Goal: Information Seeking & Learning: Learn about a topic

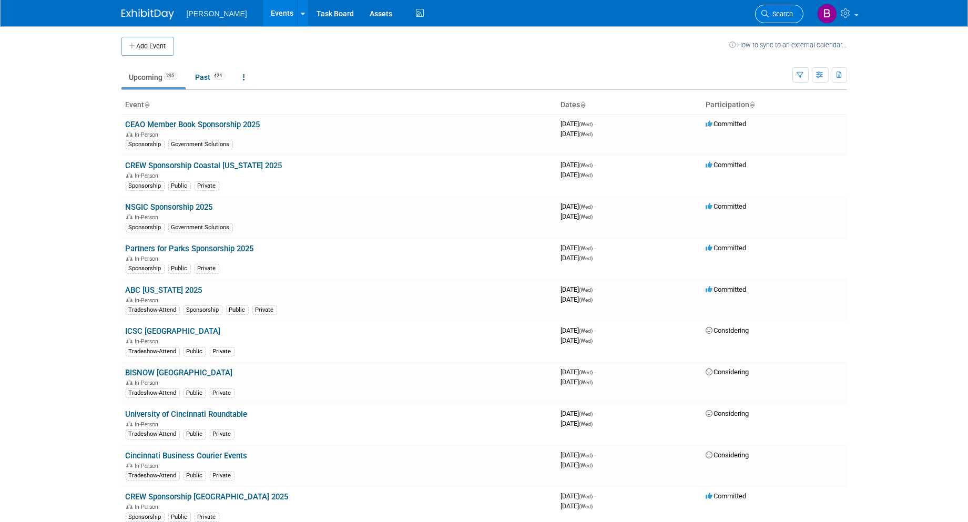
click at [770, 8] on link "Search" at bounding box center [779, 14] width 48 height 18
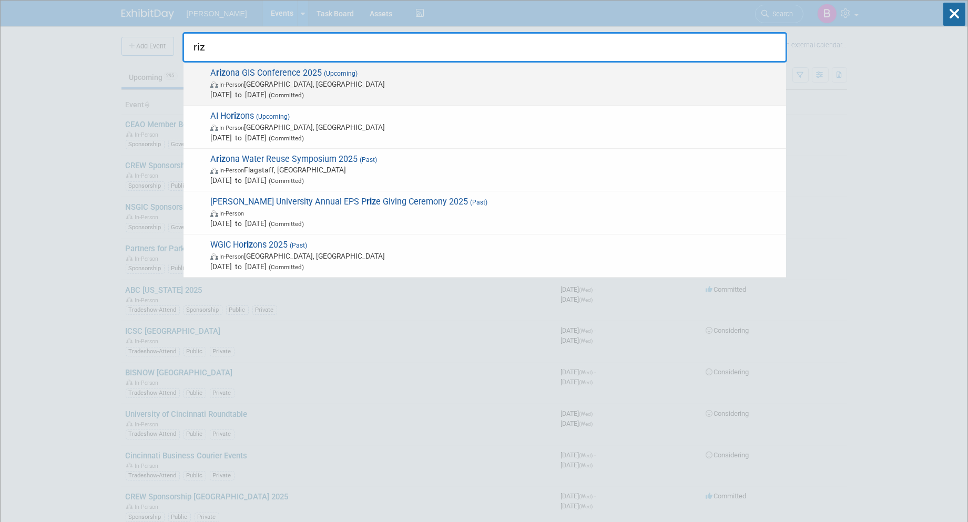
type input "riz"
click at [366, 64] on div "A riz ona GIS Conference 2025 (Upcoming) In-Person Prescott, AZ Aug 26, 2025 to…" at bounding box center [484, 84] width 603 height 43
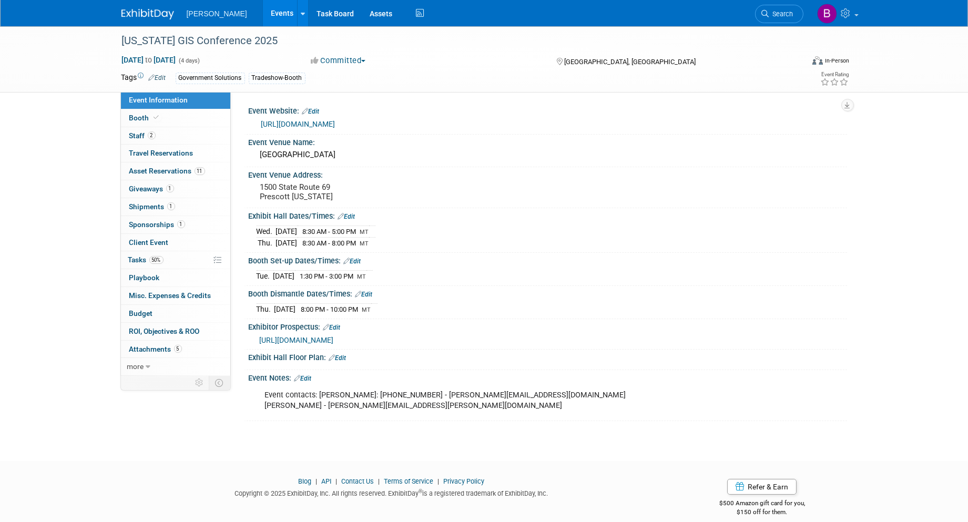
click at [290, 125] on link "[URL][DOMAIN_NAME]" at bounding box center [298, 124] width 74 height 8
drag, startPoint x: 256, startPoint y: 276, endPoint x: 381, endPoint y: 272, distance: 125.2
click at [373, 272] on tr "[DATE] 1:30 PM - 3:00 PM MT" at bounding box center [315, 276] width 116 height 11
click at [366, 273] on span "MT" at bounding box center [362, 276] width 9 height 7
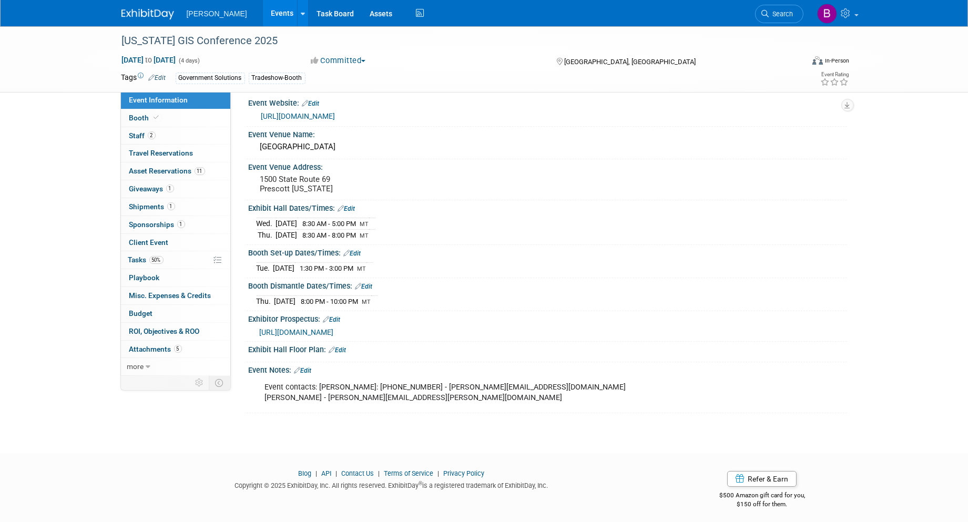
scroll to position [9, 0]
drag, startPoint x: 256, startPoint y: 222, endPoint x: 390, endPoint y: 231, distance: 133.9
click at [375, 231] on tbody "[DATE] 8:30 AM - 5:00 PM MT [DATE] 8:30 AM - 8:00 PM MT" at bounding box center [316, 228] width 119 height 23
click at [369, 231] on span "MT" at bounding box center [364, 234] width 9 height 7
drag, startPoint x: 328, startPoint y: 301, endPoint x: 385, endPoint y: 292, distance: 58.0
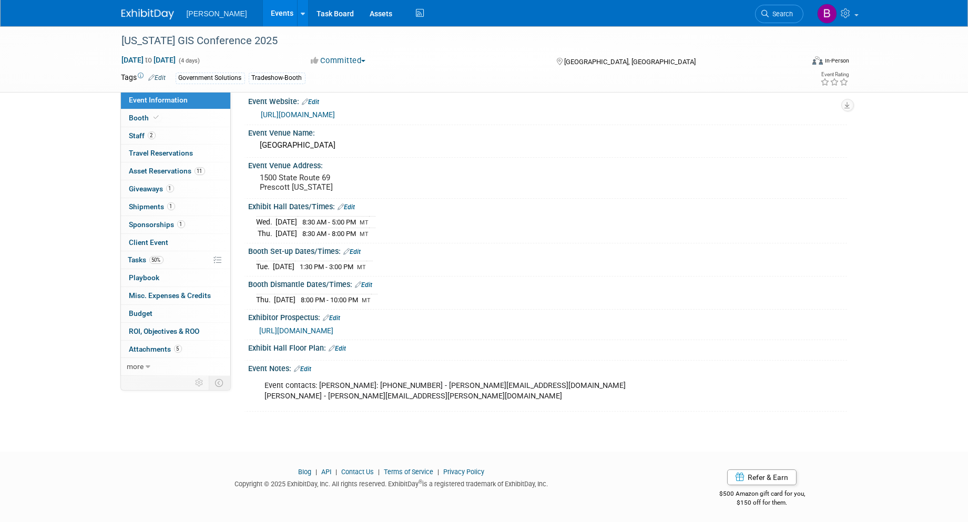
click at [371, 294] on td "8:00 PM - 10:00 PM MT" at bounding box center [333, 299] width 75 height 11
click at [249, 295] on div "[DATE] 8:00 PM - 10:00 PM MT Save Changes Cancel" at bounding box center [548, 298] width 598 height 18
drag, startPoint x: 256, startPoint y: 296, endPoint x: 381, endPoint y: 299, distance: 125.2
click at [378, 299] on tr "[DATE] 8:00 PM - 10:00 PM MT" at bounding box center [317, 299] width 121 height 11
click at [359, 299] on span "8:00 PM - 10:00 PM" at bounding box center [329, 300] width 57 height 8
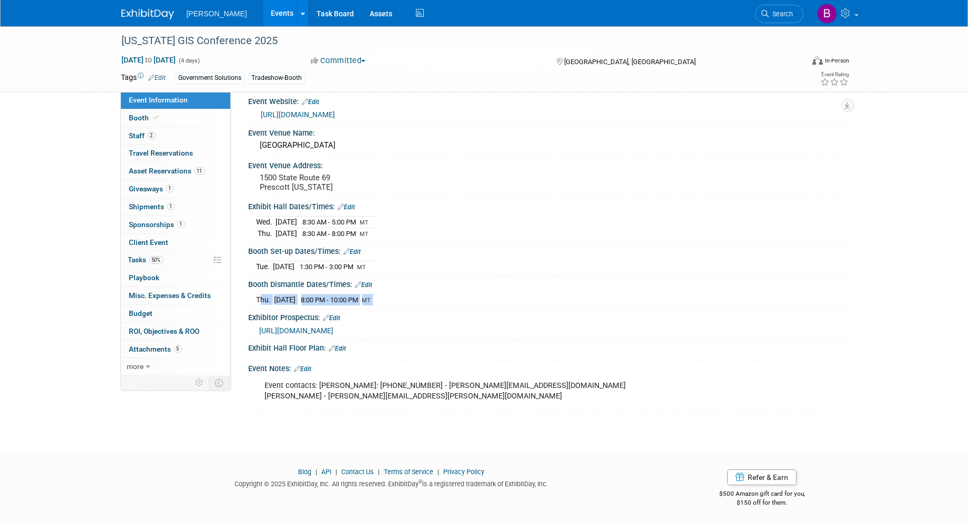
drag, startPoint x: 393, startPoint y: 296, endPoint x: 256, endPoint y: 297, distance: 137.8
click at [257, 297] on tr "[DATE] 8:00 PM - 10:00 PM MT" at bounding box center [317, 299] width 121 height 11
click at [257, 297] on td "Thu." at bounding box center [266, 299] width 18 height 11
drag, startPoint x: 256, startPoint y: 219, endPoint x: 406, endPoint y: 230, distance: 151.3
click at [406, 230] on div "[DATE] 8:30 AM - 5:00 PM MT [DATE] 8:30 AM - 8:00 PM MT" at bounding box center [548, 225] width 583 height 25
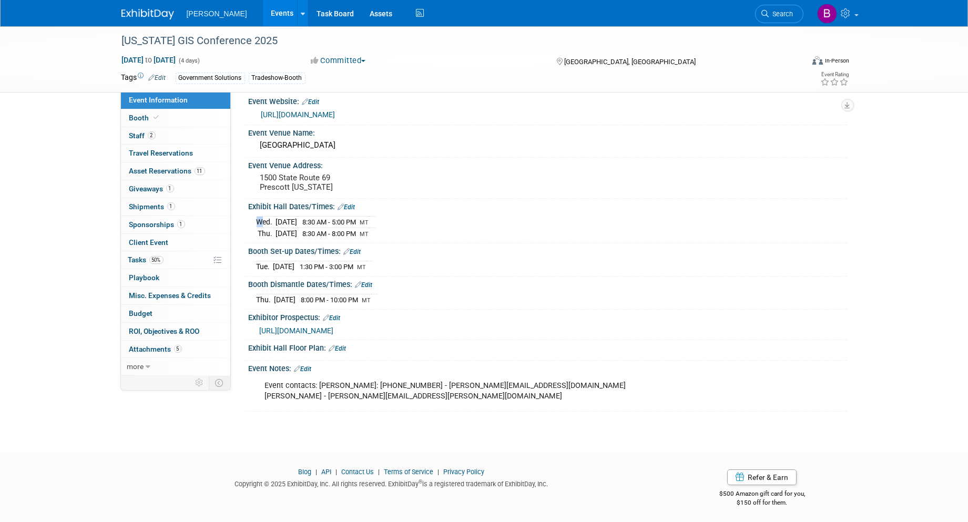
click at [405, 231] on div "[DATE] 8:30 AM - 5:00 PM MT [DATE] 8:30 AM - 8:00 PM MT" at bounding box center [548, 225] width 583 height 25
drag, startPoint x: 400, startPoint y: 235, endPoint x: 248, endPoint y: 220, distance: 152.7
click at [249, 220] on div "[DATE] 8:30 AM - 5:00 PM MT [DATE] 8:30 AM - 8:00 PM MT Save Changes Cancel" at bounding box center [548, 225] width 598 height 29
drag, startPoint x: 248, startPoint y: 220, endPoint x: 376, endPoint y: 179, distance: 134.2
click at [376, 179] on pre "1500 State Route 69 Prescott [US_STATE]" at bounding box center [373, 182] width 226 height 19
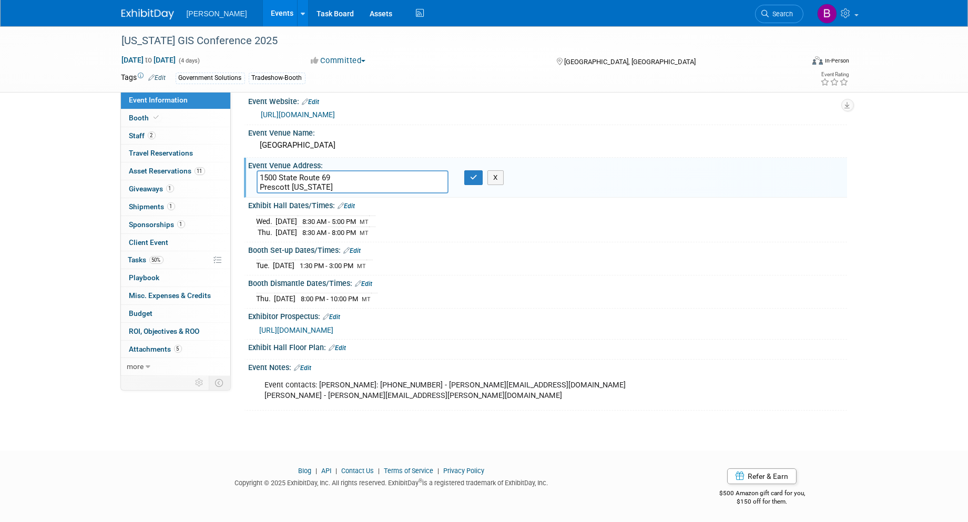
scroll to position [9, 0]
click at [472, 177] on icon "button" at bounding box center [473, 178] width 7 height 7
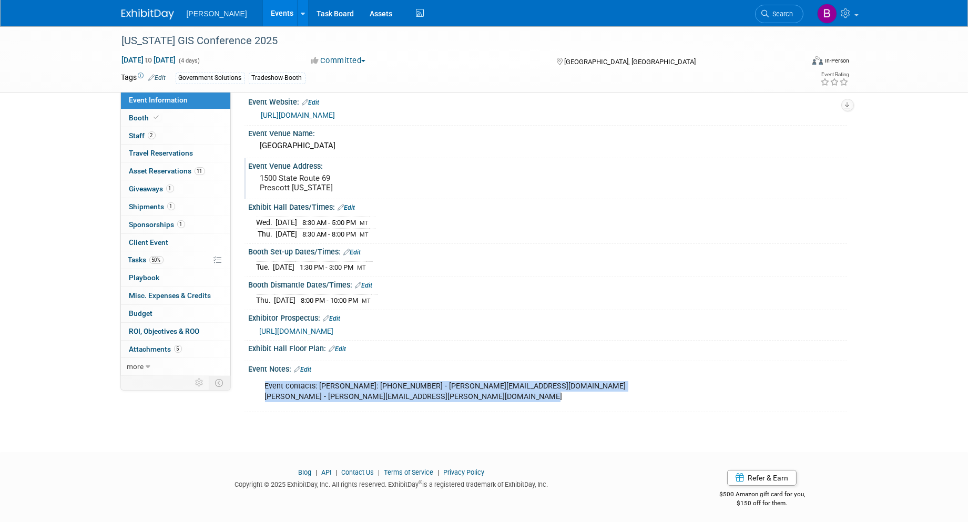
drag, startPoint x: 466, startPoint y: 397, endPoint x: 262, endPoint y: 387, distance: 204.8
click at [262, 387] on div "Event contacts: [PERSON_NAME]: [PHONE_NUMBER] - [PERSON_NAME][EMAIL_ADDRESS][DO…" at bounding box center [495, 392] width 474 height 32
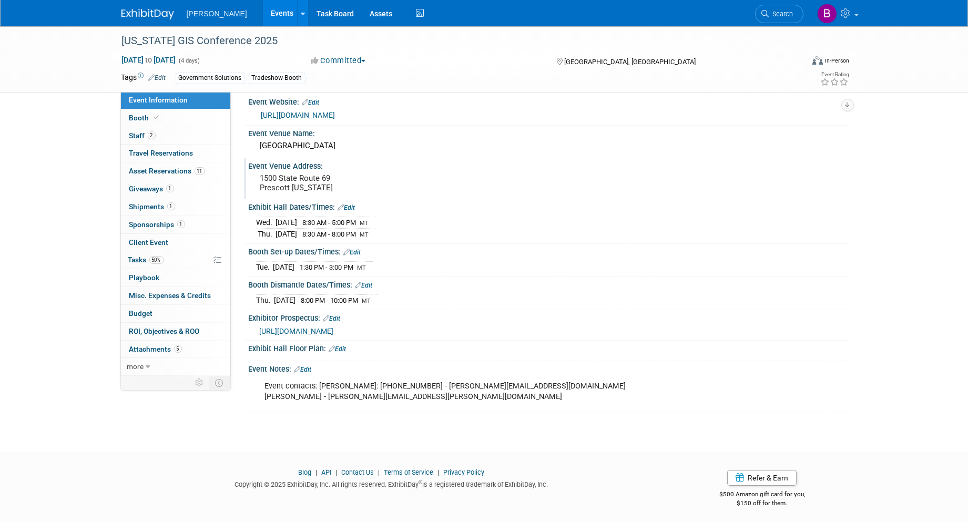
drag, startPoint x: 262, startPoint y: 387, endPoint x: 243, endPoint y: 419, distance: 37.0
click at [243, 419] on div "[US_STATE] GIS Conference 2025 [DATE] to [DATE] (4 days) [DATE] to [DATE] Commi…" at bounding box center [484, 225] width 968 height 416
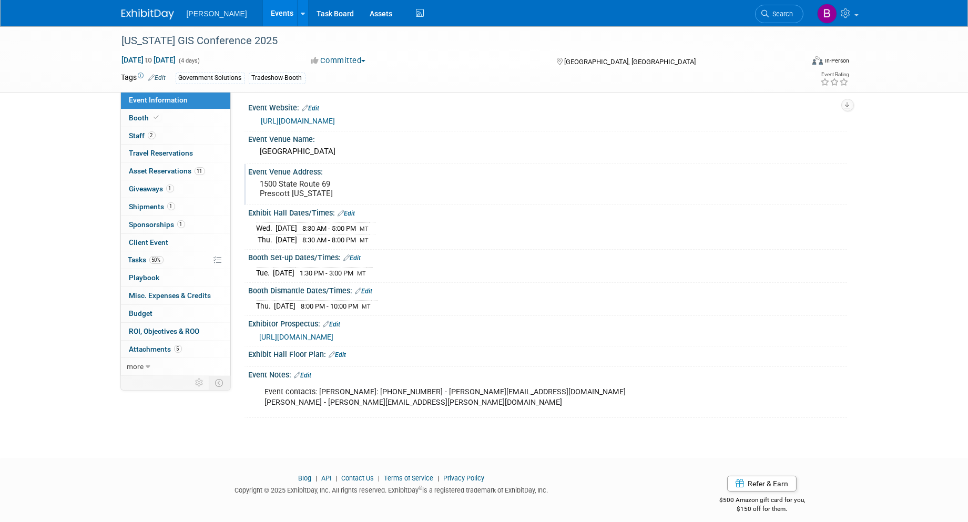
scroll to position [0, 0]
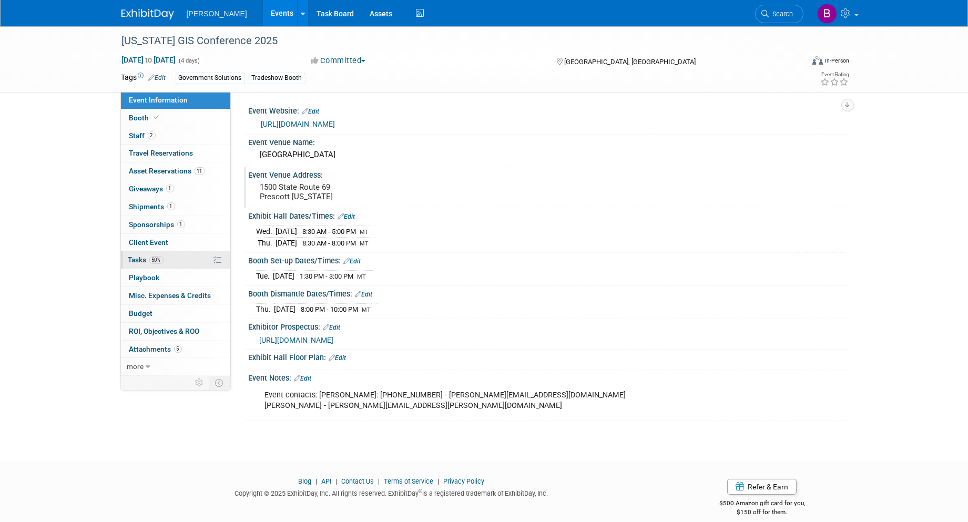
click at [171, 254] on link "50% Tasks 50%" at bounding box center [175, 259] width 109 height 17
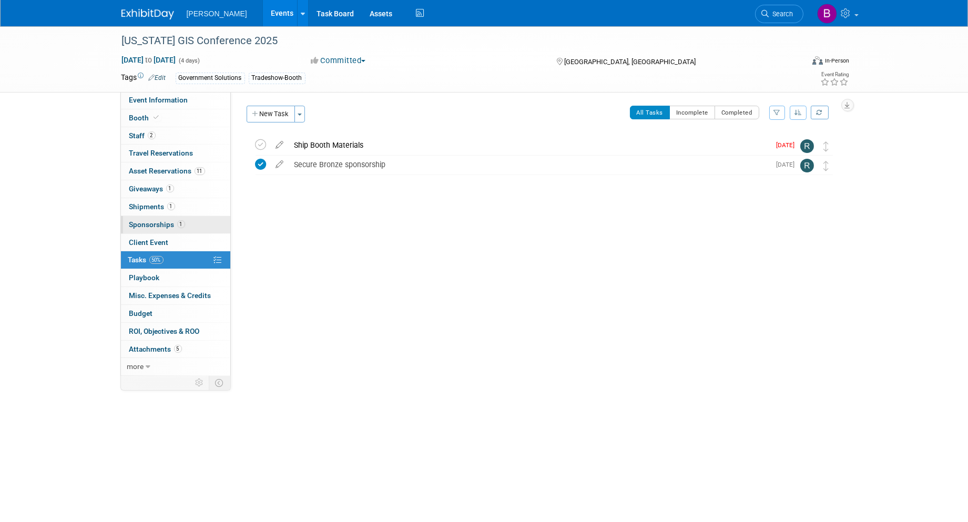
click at [171, 221] on span "Sponsorships 1" at bounding box center [157, 224] width 56 height 8
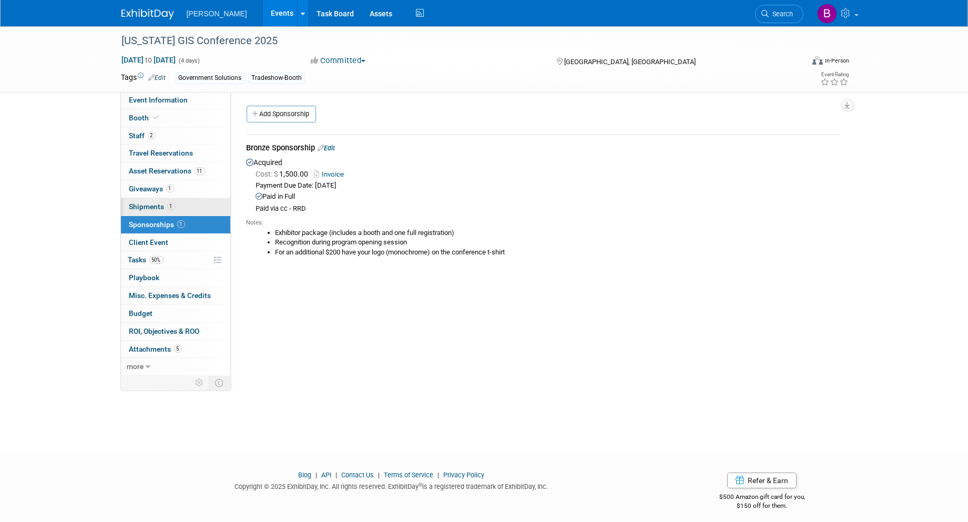
click at [168, 210] on span "1" at bounding box center [171, 206] width 8 height 8
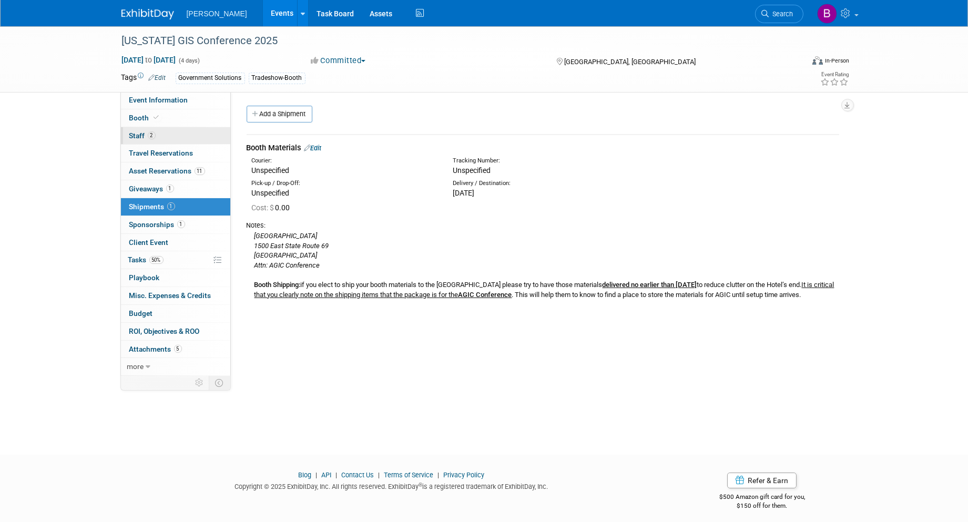
click at [168, 127] on link "2 Staff 2" at bounding box center [175, 135] width 109 height 17
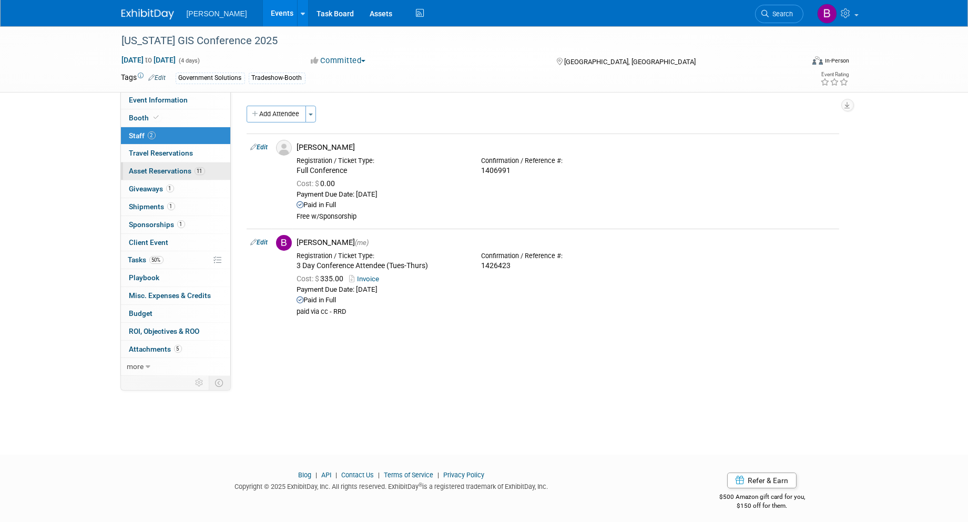
click at [175, 163] on link "11 Asset Reservations 11" at bounding box center [175, 170] width 109 height 17
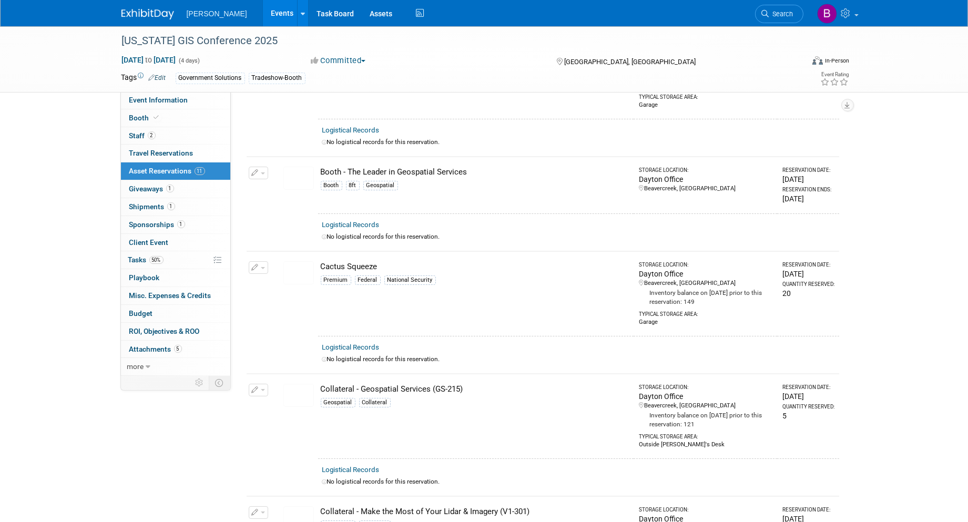
scroll to position [233, 0]
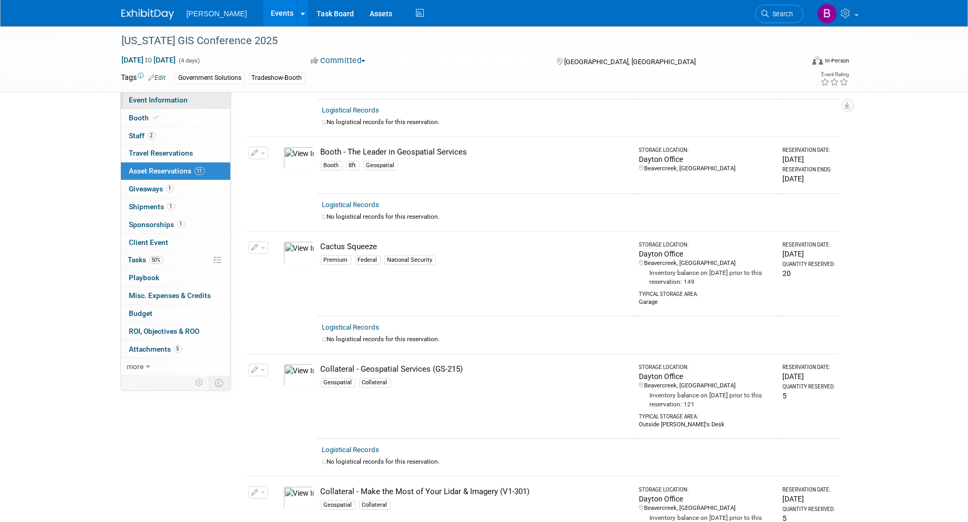
click at [185, 106] on link "Event Information" at bounding box center [175, 99] width 109 height 17
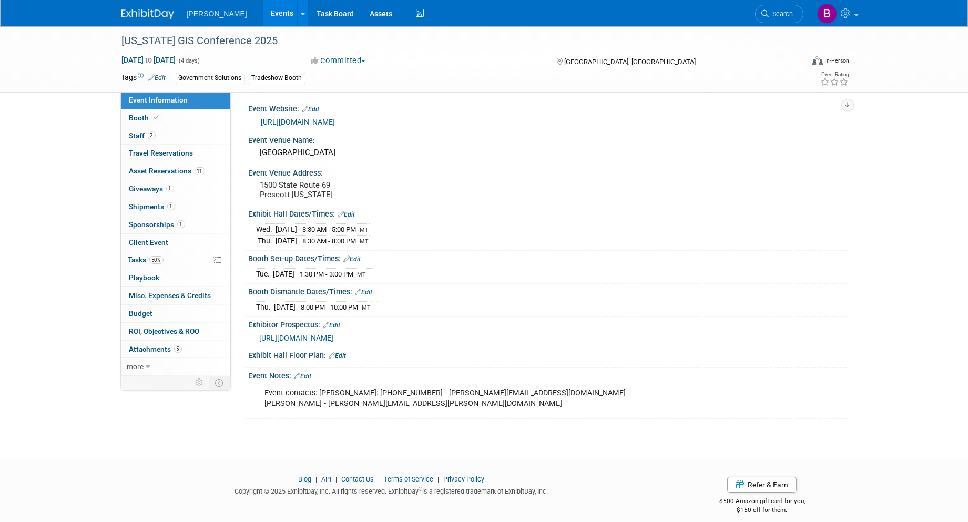
scroll to position [0, 0]
drag, startPoint x: 257, startPoint y: 150, endPoint x: 400, endPoint y: 149, distance: 143.0
click at [400, 149] on div "[GEOGRAPHIC_DATA]" at bounding box center [548, 155] width 583 height 16
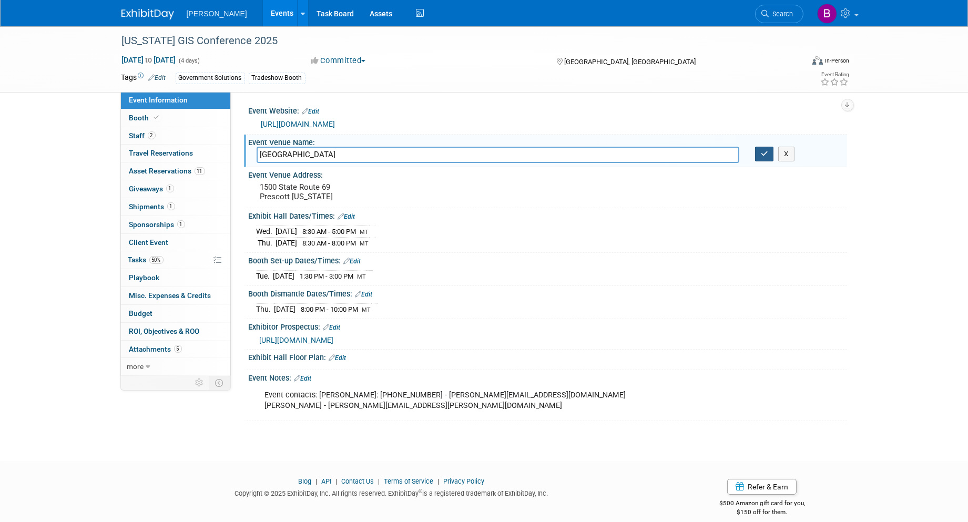
click at [769, 152] on button "button" at bounding box center [764, 154] width 19 height 15
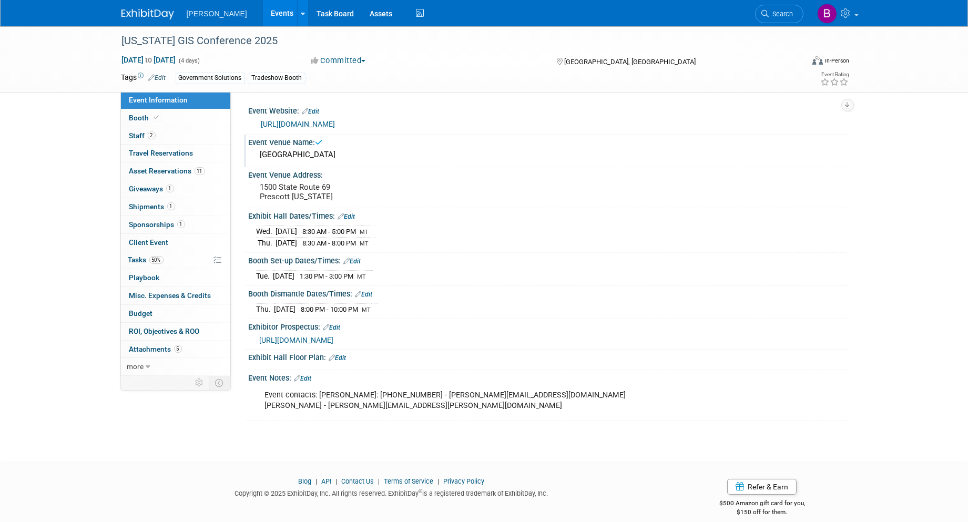
click at [489, 442] on body "[PERSON_NAME] Events Add Event Bulk Upload Events Shareable Event Boards Recent…" at bounding box center [484, 261] width 968 height 522
click at [192, 172] on span "Asset Reservations 11" at bounding box center [167, 171] width 76 height 8
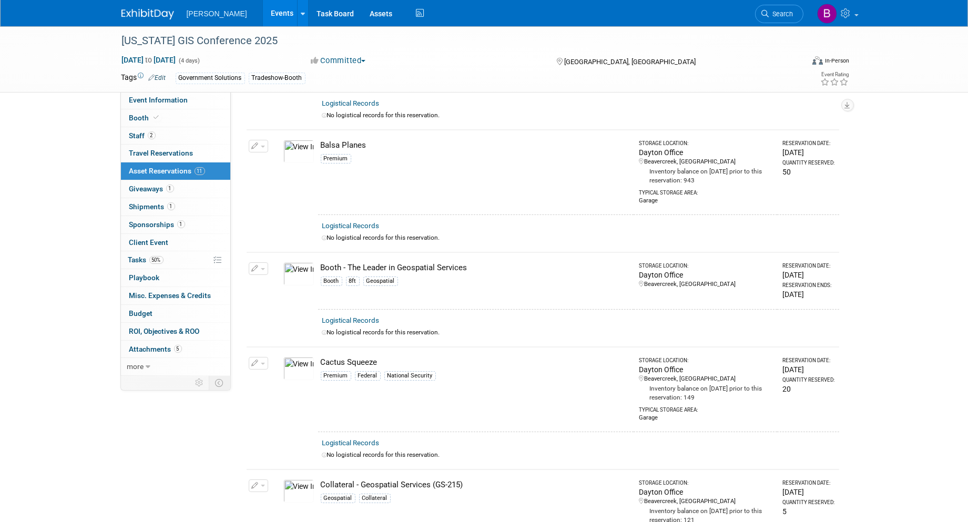
scroll to position [117, 0]
click at [172, 188] on span "1" at bounding box center [170, 189] width 8 height 8
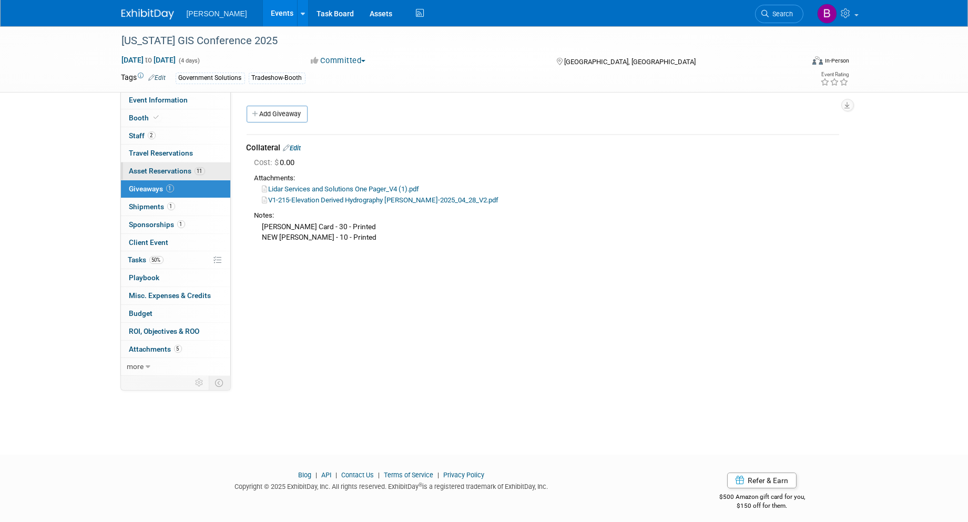
click at [177, 169] on span "Asset Reservations 11" at bounding box center [167, 171] width 76 height 8
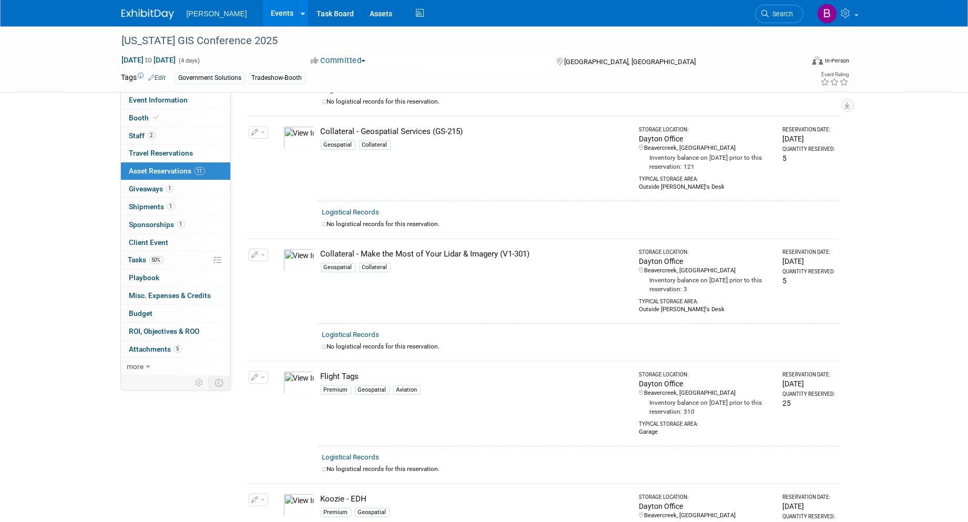
scroll to position [467, 0]
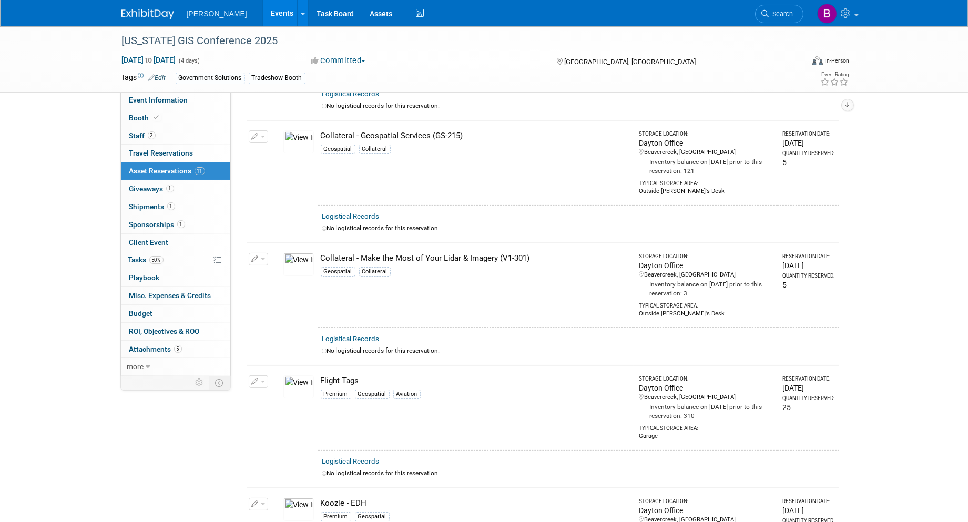
drag, startPoint x: 323, startPoint y: 253, endPoint x: 562, endPoint y: 254, distance: 238.7
click at [562, 254] on div "Collateral - Make the Most of Your Lidar & Imagery (V1-301)" at bounding box center [475, 258] width 309 height 11
drag, startPoint x: 562, startPoint y: 254, endPoint x: 528, endPoint y: 251, distance: 33.2
click at [528, 253] on div "Collateral - Make the Most of Your Lidar & Imagery (V1-301)" at bounding box center [475, 258] width 309 height 11
drag, startPoint x: 533, startPoint y: 254, endPoint x: 322, endPoint y: 256, distance: 210.8
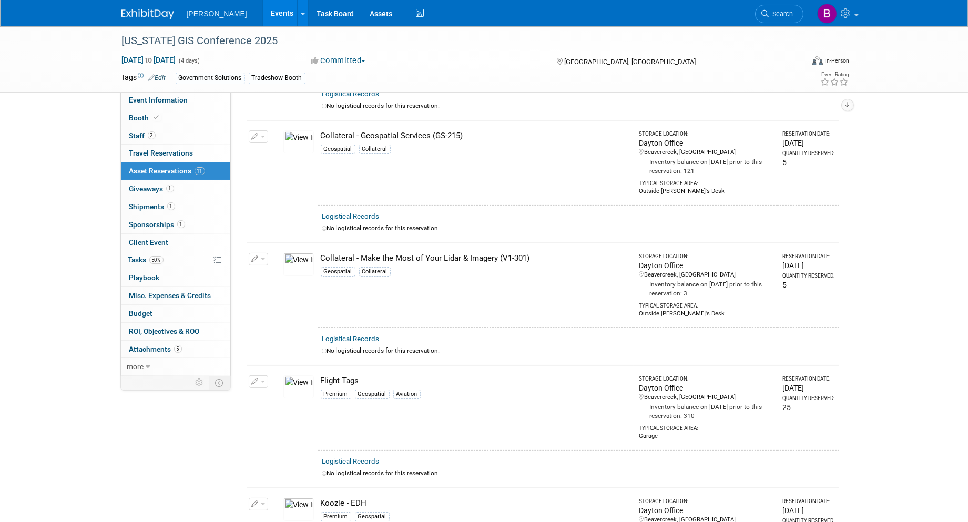
click at [322, 256] on div "Collateral - Make the Most of Your Lidar & Imagery (V1-301)" at bounding box center [475, 258] width 309 height 11
click at [321, 253] on div "Collateral - Make the Most of Your Lidar & Imagery (V1-301)" at bounding box center [475, 258] width 309 height 11
drag, startPoint x: 319, startPoint y: 251, endPoint x: 535, endPoint y: 252, distance: 215.6
click at [535, 253] on div "Collateral - Make the Most of Your Lidar & Imagery (V1-301)" at bounding box center [475, 258] width 309 height 11
click at [534, 253] on div "Collateral - Make the Most of Your Lidar & Imagery (V1-301)" at bounding box center [475, 258] width 309 height 11
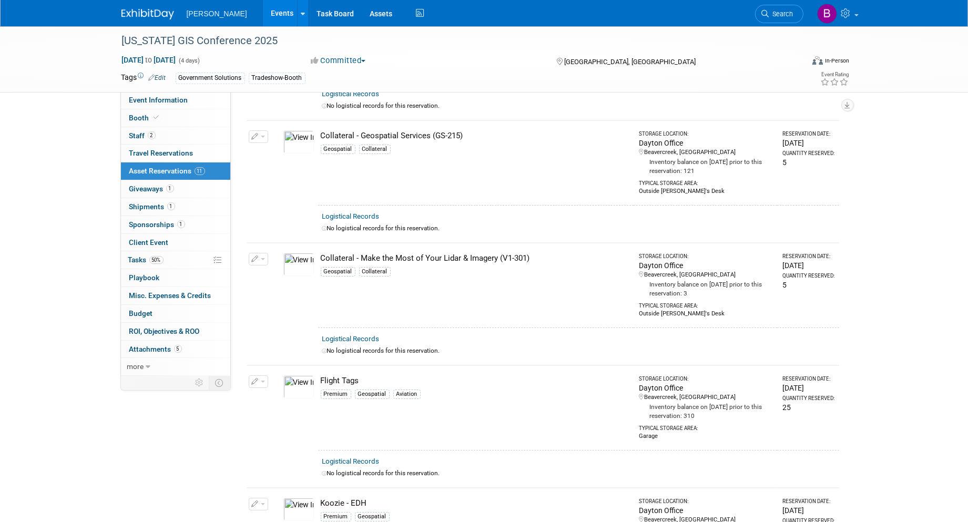
drag, startPoint x: 535, startPoint y: 252, endPoint x: 314, endPoint y: 256, distance: 220.8
click at [314, 256] on tr "Change Reservation Manage Logistical Records Cancel Reservation" at bounding box center [543, 285] width 593 height 85
click at [513, 253] on div "Collateral - Make the Most of Your Lidar & Imagery (V1-301)" at bounding box center [475, 258] width 309 height 11
click at [785, 7] on link "Search" at bounding box center [779, 14] width 48 height 18
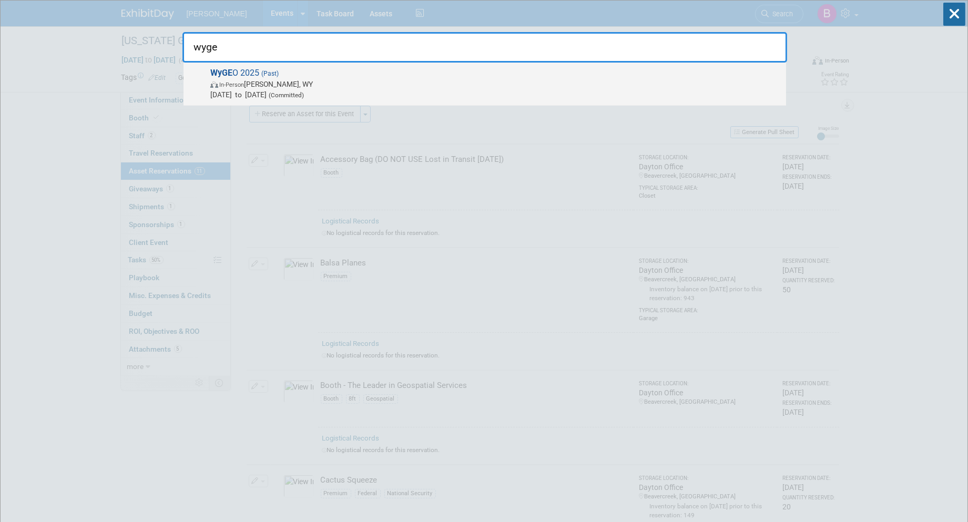
type input "wyge"
click at [444, 82] on span "In-Person [PERSON_NAME]" at bounding box center [495, 84] width 570 height 11
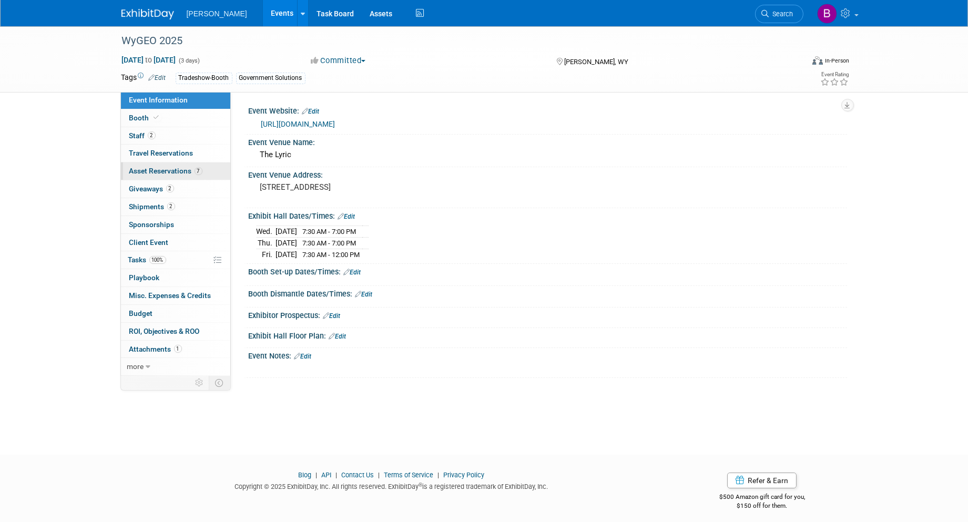
click at [186, 172] on span "Asset Reservations 7" at bounding box center [165, 171] width 73 height 8
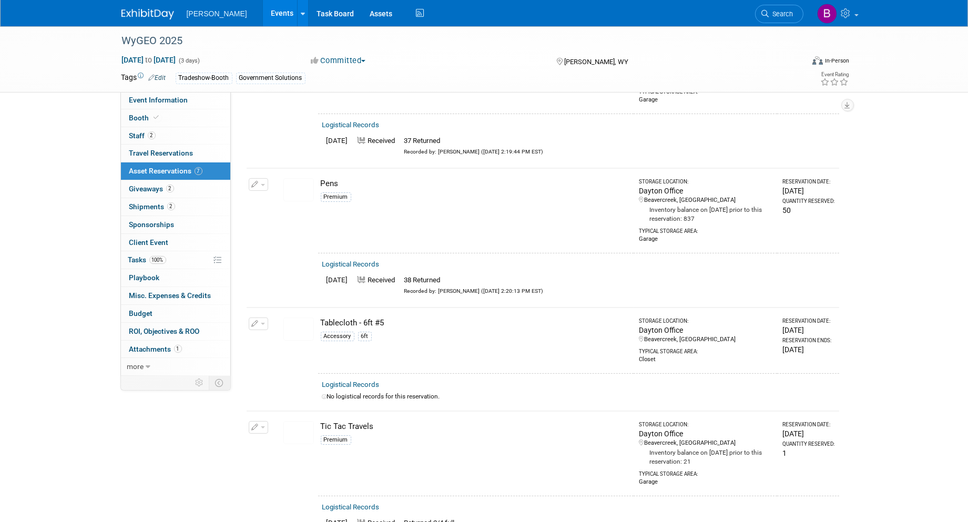
scroll to position [667, 0]
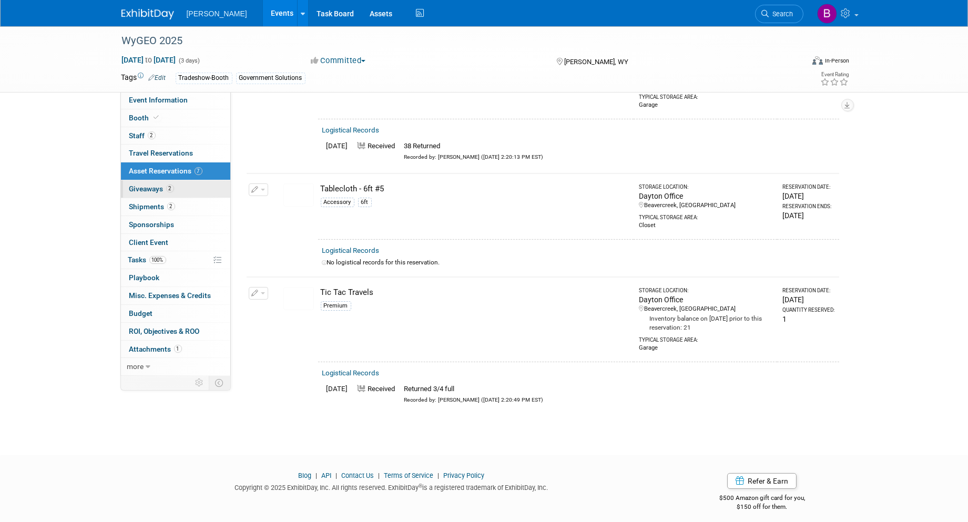
click at [187, 187] on link "2 Giveaways 2" at bounding box center [175, 188] width 109 height 17
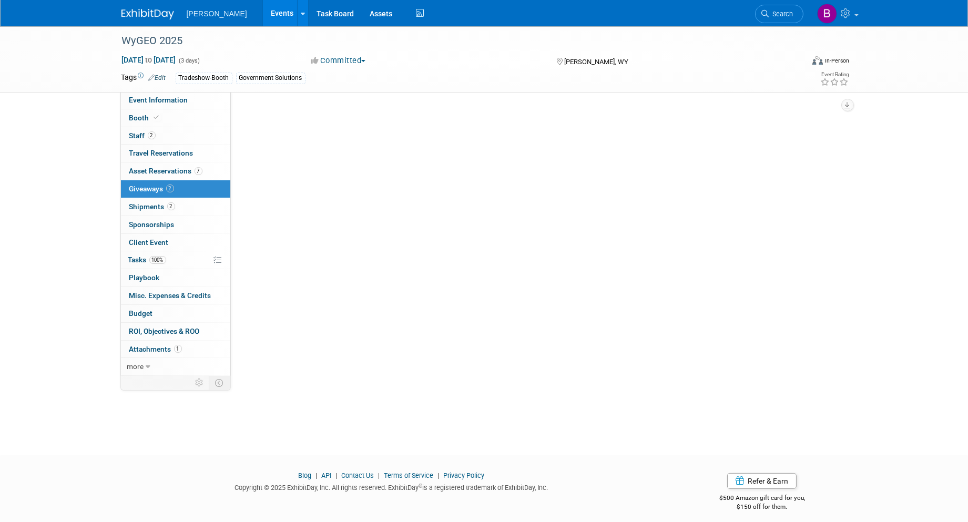
scroll to position [0, 0]
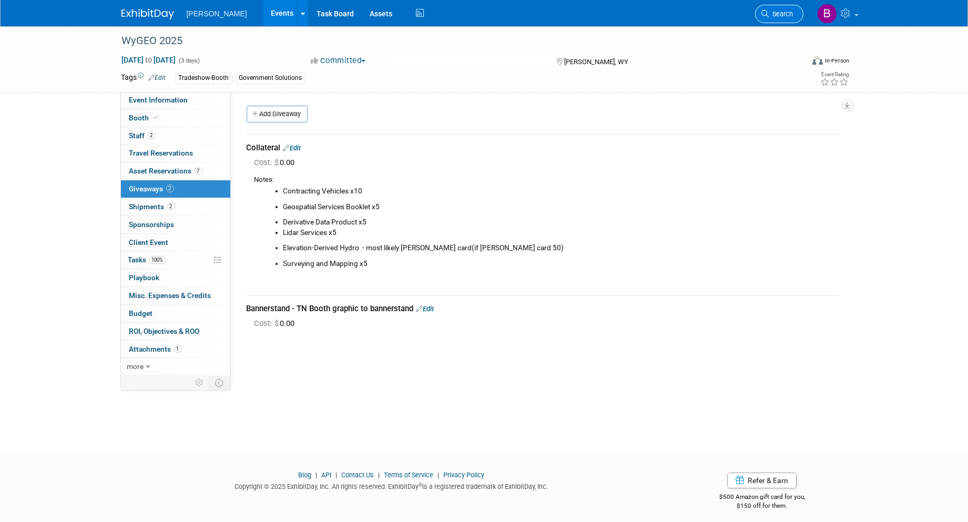
click at [770, 18] on link "Search" at bounding box center [779, 14] width 48 height 18
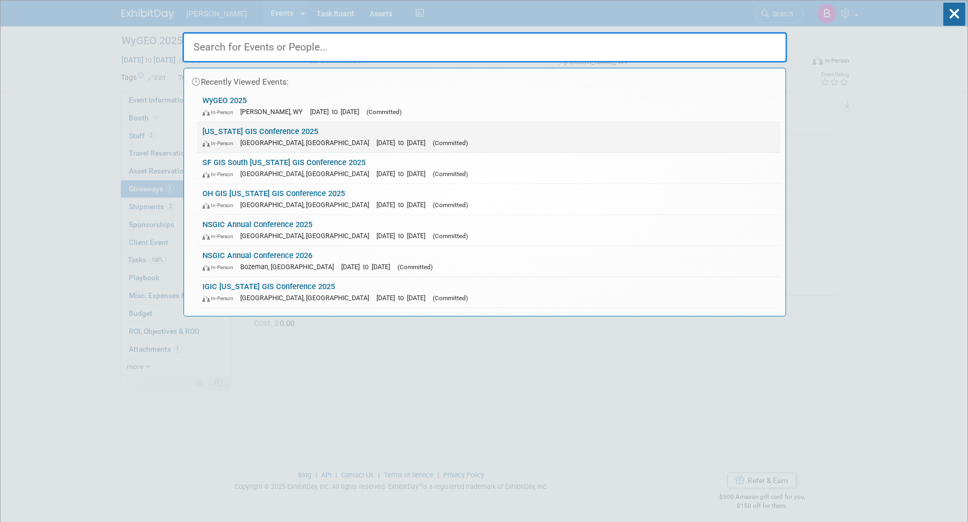
click at [435, 140] on div "In-Person Prescott, AZ Aug 26, 2025 to Aug 29, 2025 (Committed)" at bounding box center [488, 142] width 573 height 11
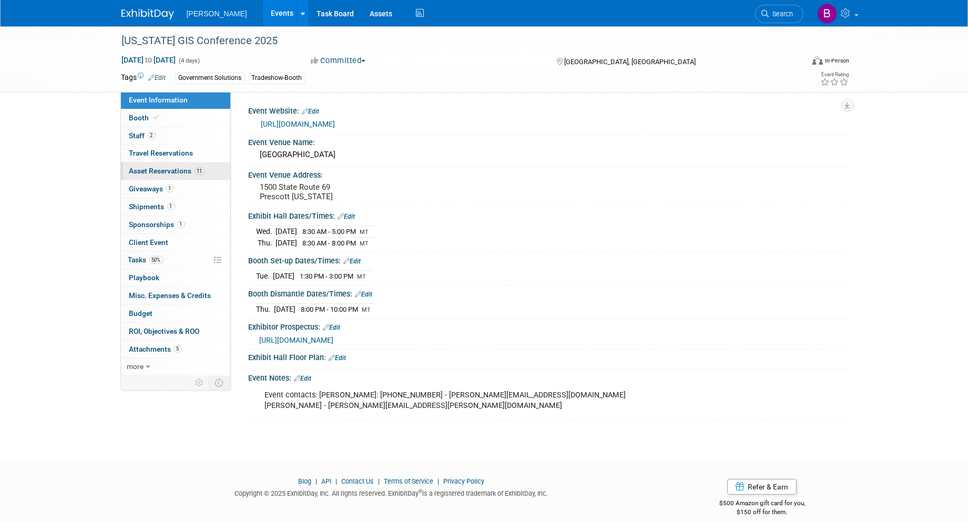
click at [152, 169] on span "Asset Reservations 11" at bounding box center [167, 171] width 76 height 8
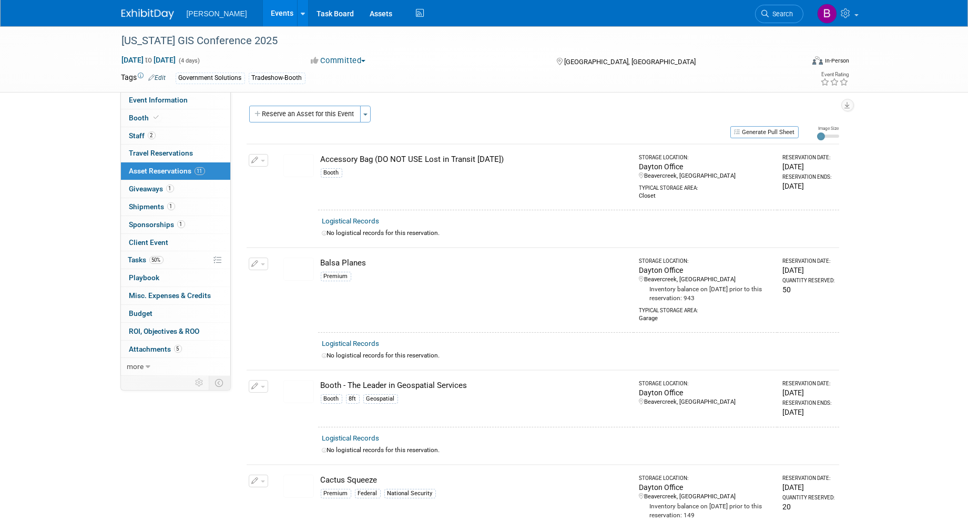
drag, startPoint x: 782, startPoint y: 284, endPoint x: 764, endPoint y: 285, distance: 17.9
click at [764, 285] on tr "Change Reservation Manage Logistical Records Cancel Reservation" at bounding box center [543, 290] width 593 height 85
click at [559, 304] on td "Balsa Planes Premium" at bounding box center [475, 290] width 315 height 85
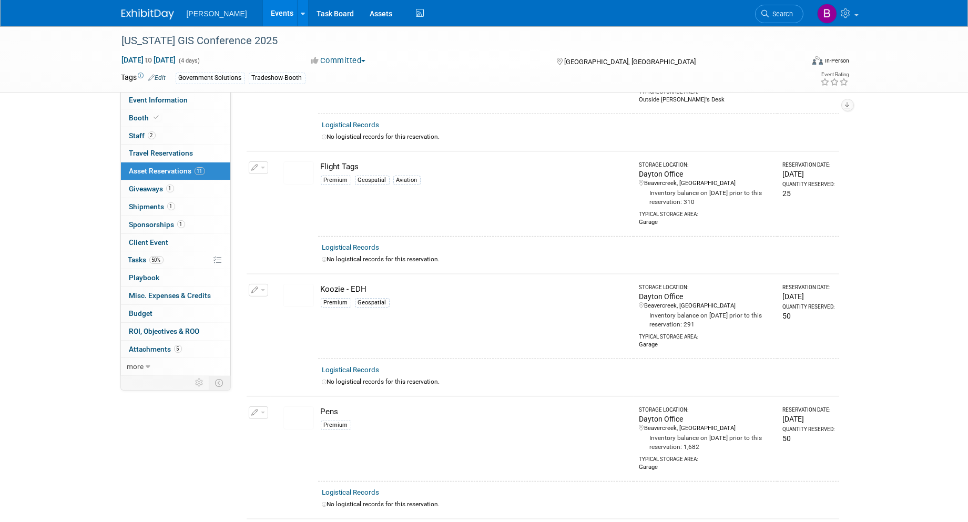
scroll to position [578, 0]
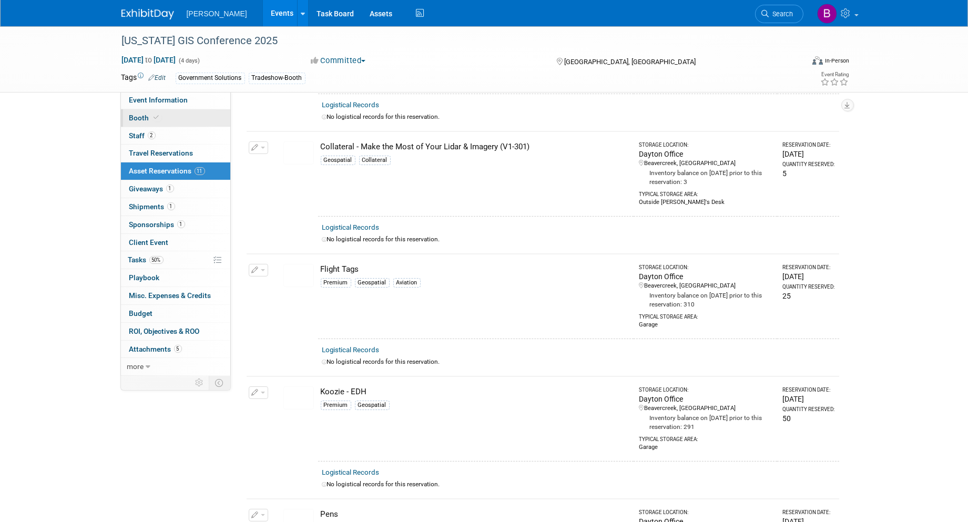
click at [158, 122] on link "Booth" at bounding box center [175, 117] width 109 height 17
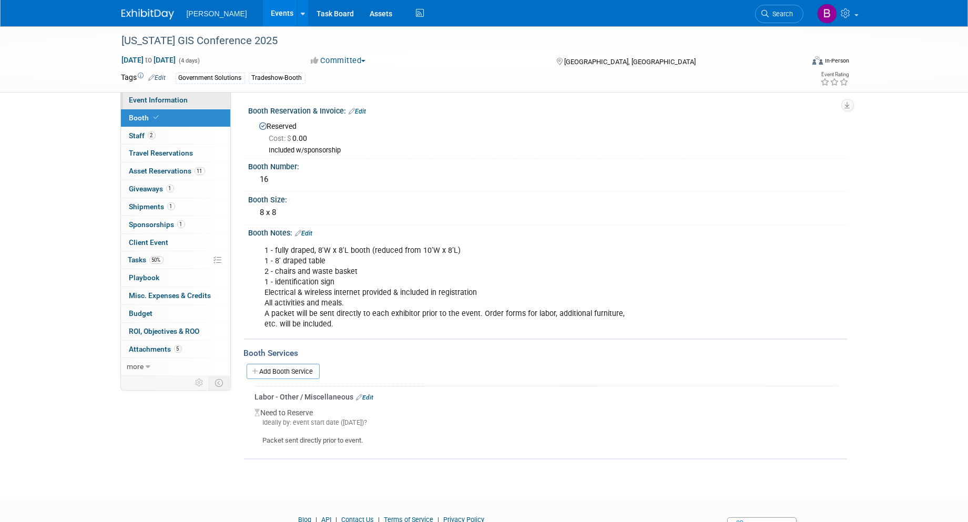
click at [156, 106] on link "Event Information" at bounding box center [175, 99] width 109 height 17
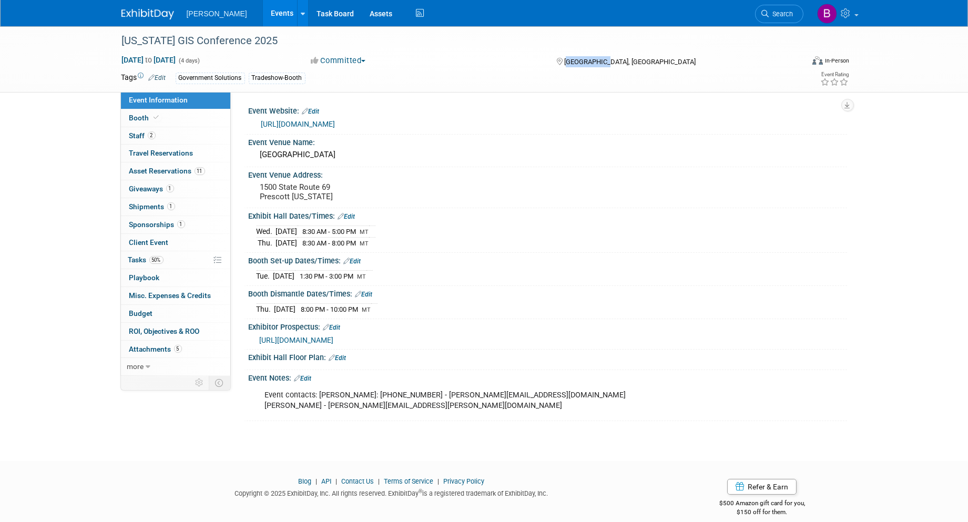
drag, startPoint x: 574, startPoint y: 58, endPoint x: 606, endPoint y: 62, distance: 32.8
click at [606, 62] on div "[GEOGRAPHIC_DATA], [GEOGRAPHIC_DATA]" at bounding box center [640, 61] width 170 height 13
drag, startPoint x: 606, startPoint y: 62, endPoint x: 591, endPoint y: 68, distance: 16.0
click at [595, 67] on div "Aug 26, 2025 to Aug 29, 2025 (4 days) Aug 26, 2025 to Aug 29, 2025 Committed Co…" at bounding box center [486, 63] width 744 height 16
drag, startPoint x: 564, startPoint y: 56, endPoint x: 629, endPoint y: 61, distance: 65.4
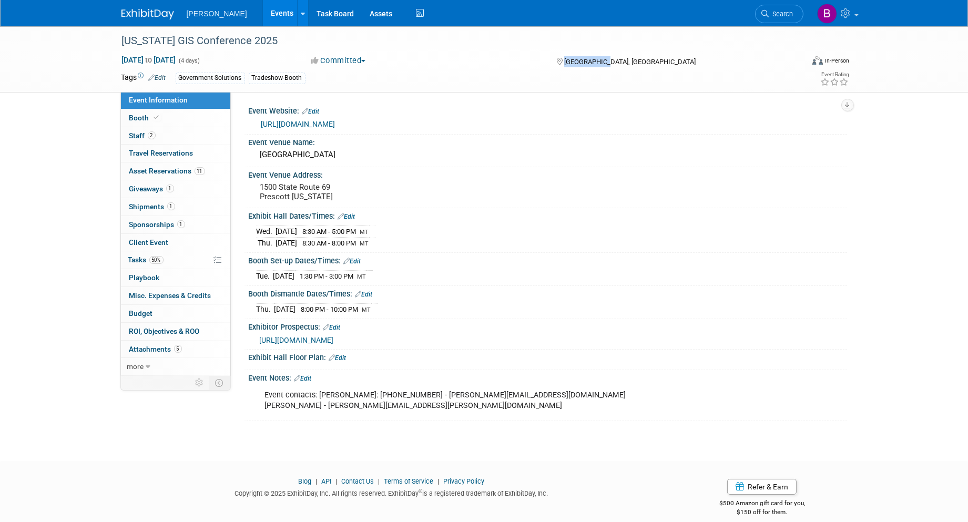
click at [629, 61] on div "[GEOGRAPHIC_DATA], [GEOGRAPHIC_DATA]" at bounding box center [640, 61] width 170 height 13
drag, startPoint x: 629, startPoint y: 61, endPoint x: 601, endPoint y: 71, distance: 29.6
click at [601, 73] on div "Government Solutions Tradeshow-Booth" at bounding box center [451, 79] width 550 height 12
drag, startPoint x: 597, startPoint y: 65, endPoint x: 565, endPoint y: 64, distance: 31.6
click at [565, 64] on div "Aug 26, 2025 to Aug 29, 2025 (4 days) Aug 26, 2025 to Aug 29, 2025 Committed Co…" at bounding box center [486, 63] width 744 height 16
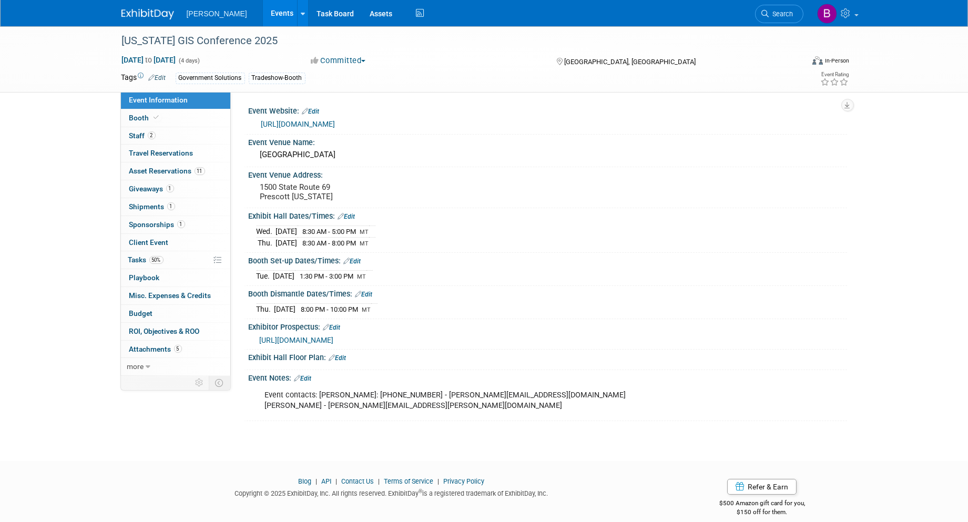
drag, startPoint x: 565, startPoint y: 64, endPoint x: 423, endPoint y: 80, distance: 142.9
click at [423, 80] on div "Government Solutions Tradeshow-Booth" at bounding box center [451, 79] width 550 height 12
drag, startPoint x: 121, startPoint y: 74, endPoint x: 137, endPoint y: 82, distance: 17.2
click at [137, 82] on div "Tags Edit Government Solutions Tradeshow-Booth" at bounding box center [424, 78] width 620 height 16
click at [137, 82] on td "Tags Edit" at bounding box center [143, 78] width 45 height 12
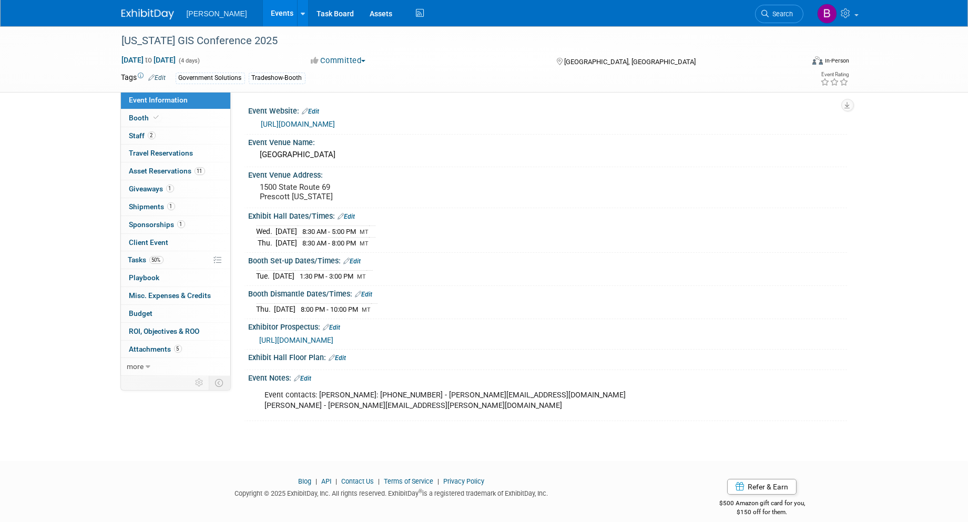
drag, startPoint x: 137, startPoint y: 82, endPoint x: 121, endPoint y: 77, distance: 16.1
click at [121, 77] on td "Tags Edit" at bounding box center [143, 78] width 45 height 12
drag, startPoint x: 121, startPoint y: 77, endPoint x: 96, endPoint y: 87, distance: 27.6
click at [96, 87] on div "Arizona GIS Conference 2025 Aug 26, 2025 to Aug 29, 2025 (4 days) Aug 26, 2025 …" at bounding box center [484, 59] width 968 height 66
click at [165, 223] on span "Sponsorships 1" at bounding box center [157, 224] width 56 height 8
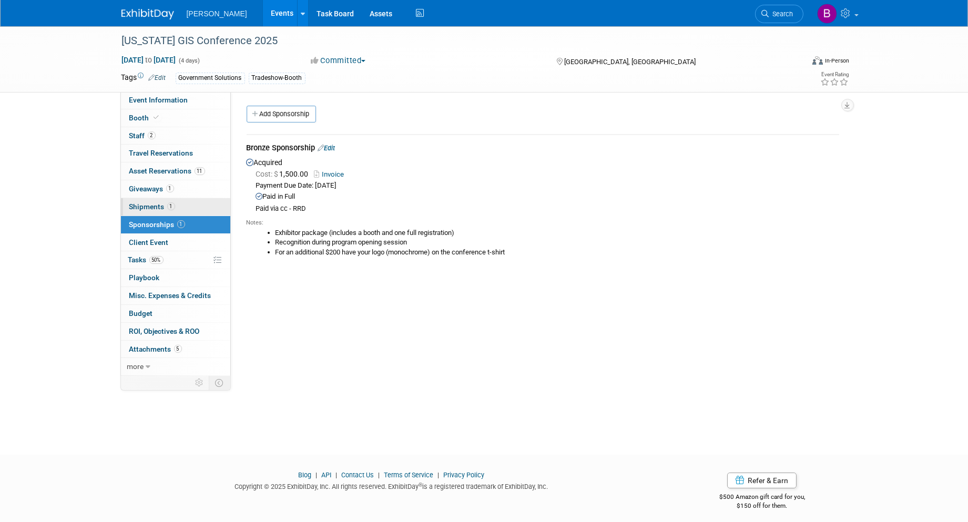
click at [164, 212] on link "1 Shipments 1" at bounding box center [175, 206] width 109 height 17
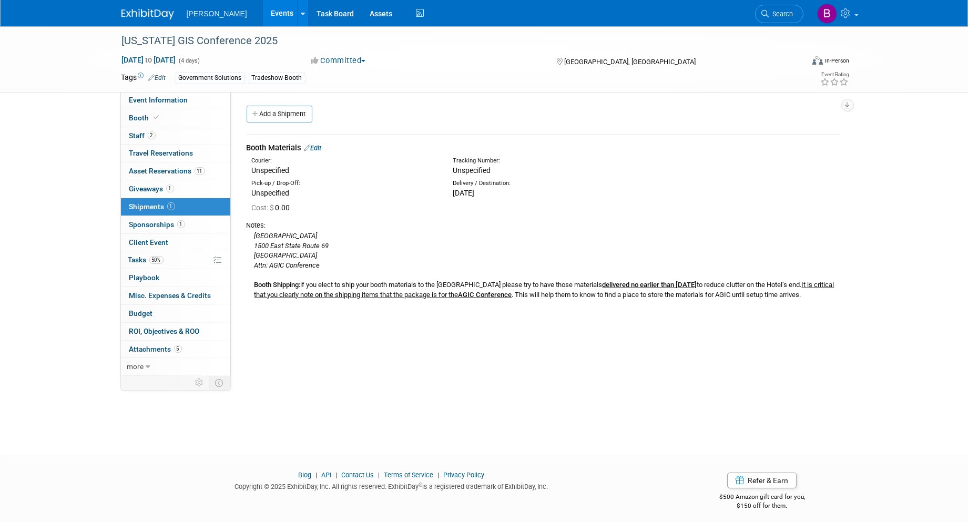
click at [786, 18] on link "Search" at bounding box center [779, 14] width 48 height 18
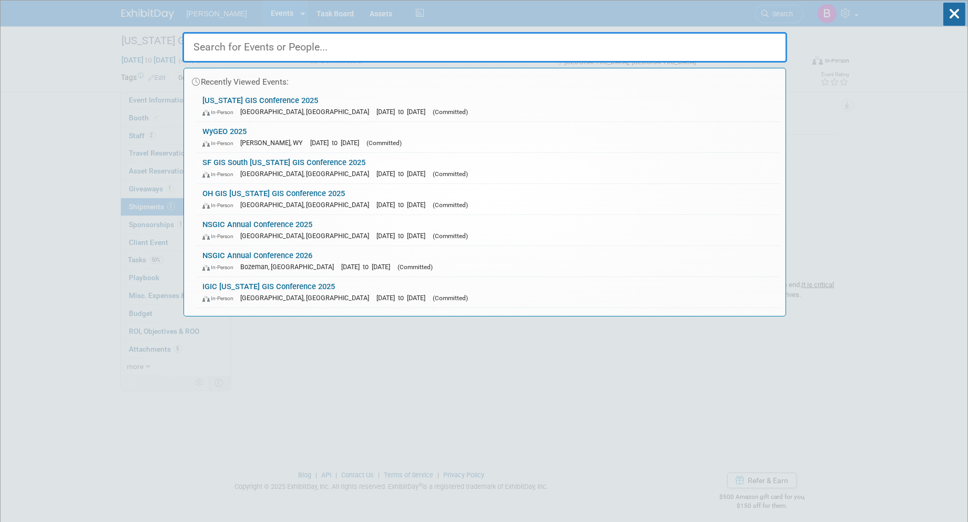
click at [359, 50] on input "text" at bounding box center [484, 47] width 605 height 30
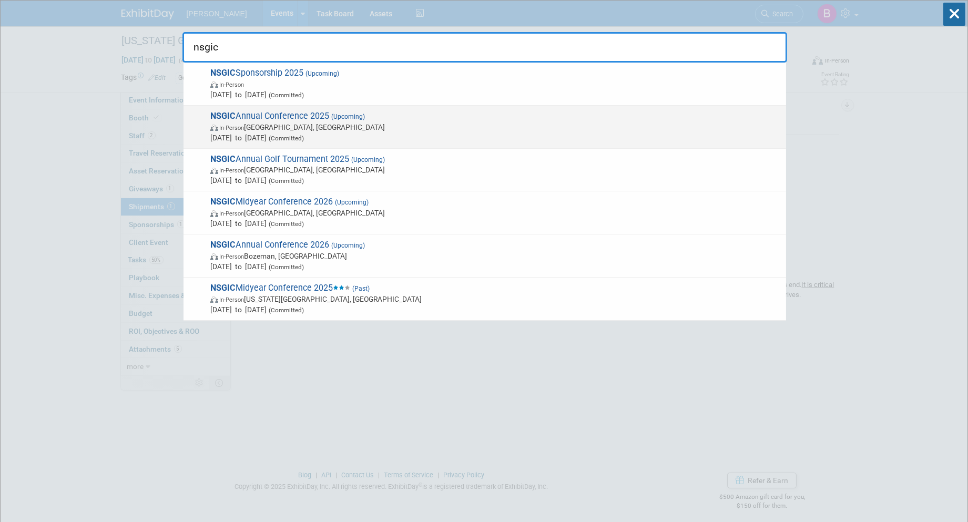
type input "nsgic"
click at [285, 129] on span "In-Person Nashville, TN" at bounding box center [495, 127] width 570 height 11
